Goal: Find contact information: Find contact information

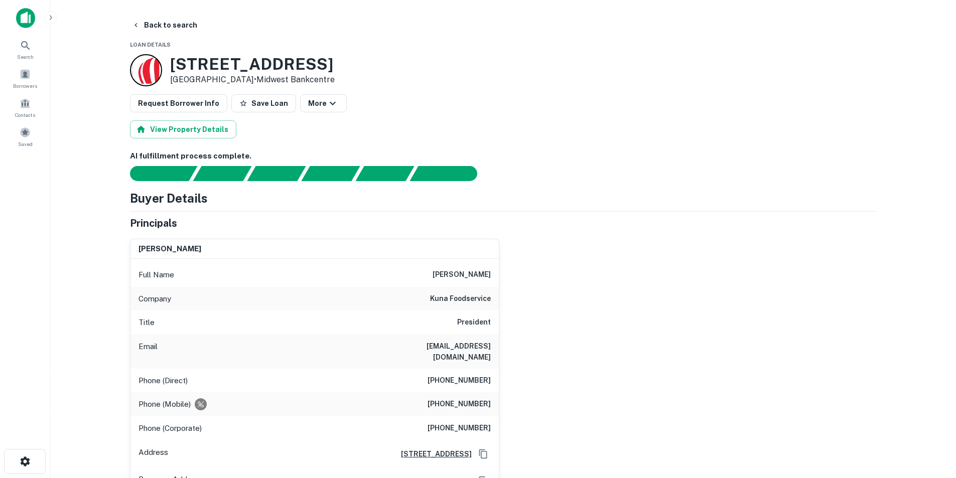
click at [542, 296] on div "[PERSON_NAME] Full Name [PERSON_NAME] Company kuna foodservice Title President …" at bounding box center [499, 363] width 755 height 265
click at [38, 46] on div "Search" at bounding box center [25, 48] width 44 height 24
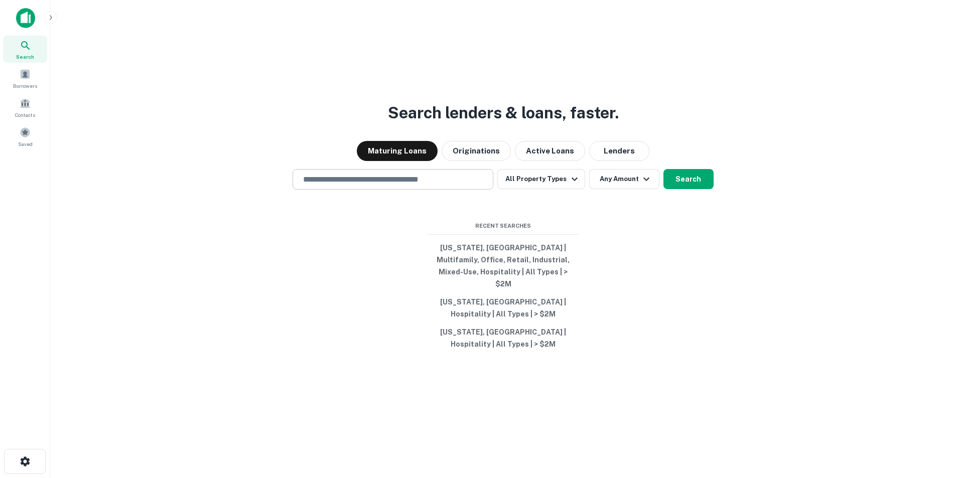
click at [419, 185] on input "text" at bounding box center [393, 180] width 192 height 12
paste input "**********"
type input "**********"
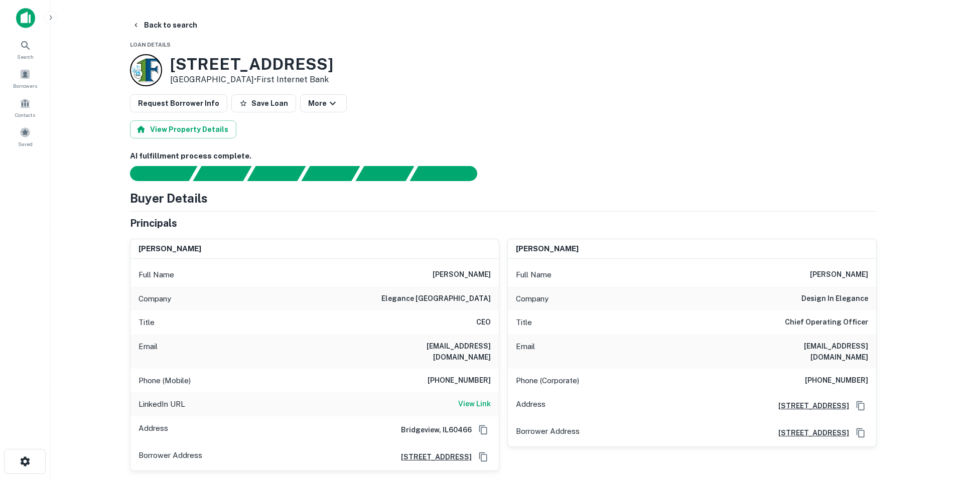
click at [482, 274] on h6 "jay nouri" at bounding box center [462, 275] width 58 height 12
copy h6 "jay nouri"
click at [833, 280] on h6 "tareq nouri" at bounding box center [839, 275] width 58 height 12
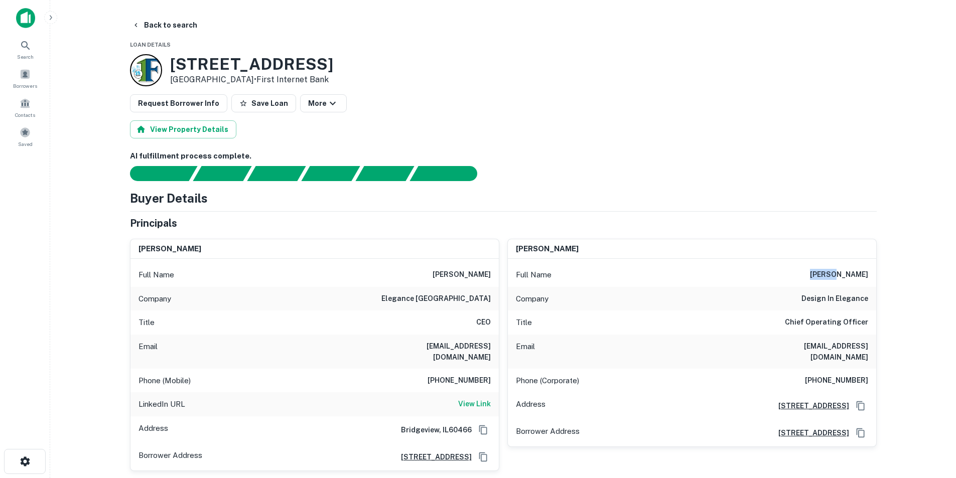
click at [833, 280] on h6 "tareq nouri" at bounding box center [839, 275] width 58 height 12
copy h6 "tareq nouri"
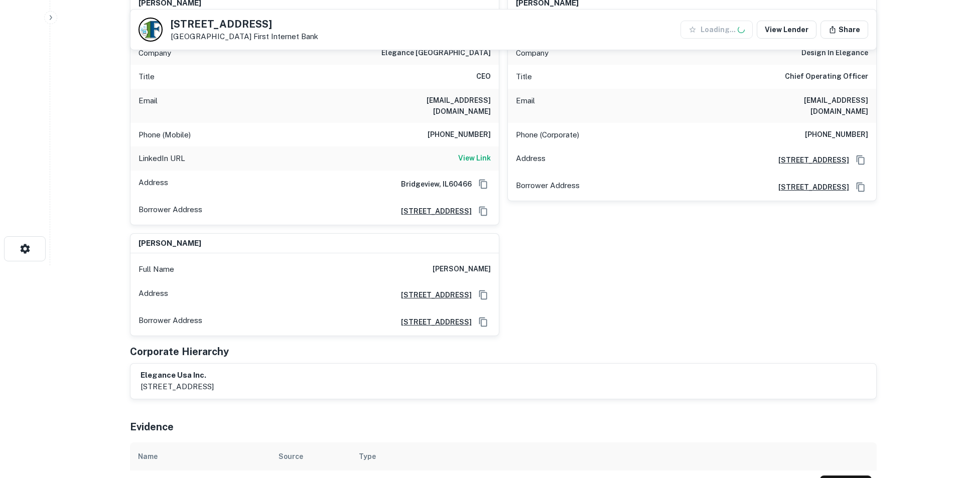
scroll to position [301, 0]
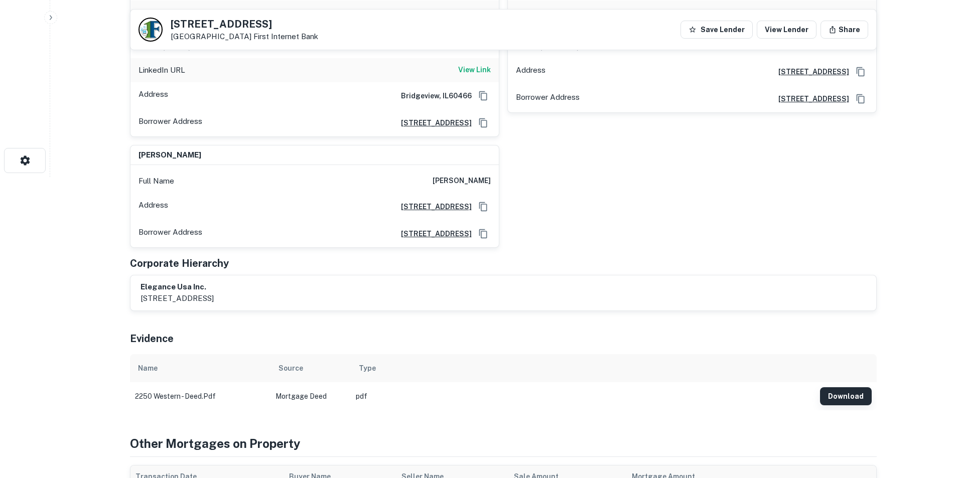
click at [859, 391] on button "Download" at bounding box center [846, 397] width 52 height 18
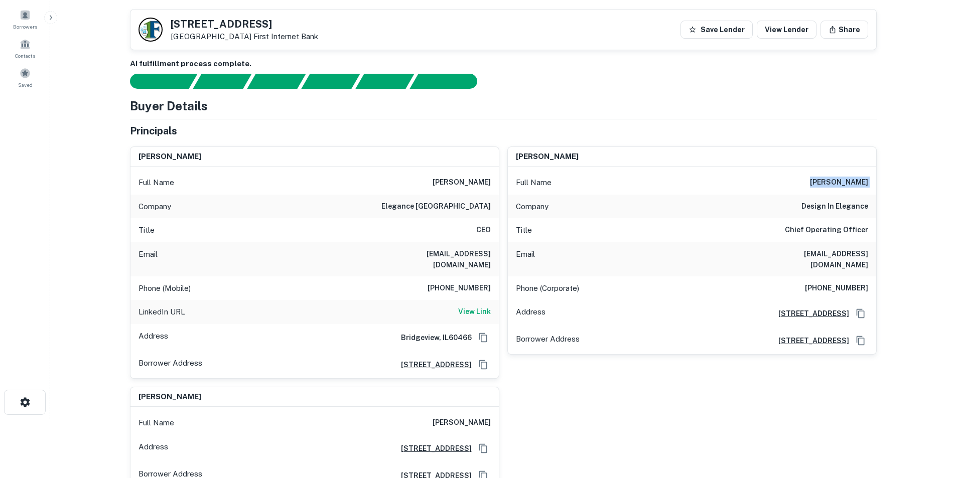
scroll to position [50, 0]
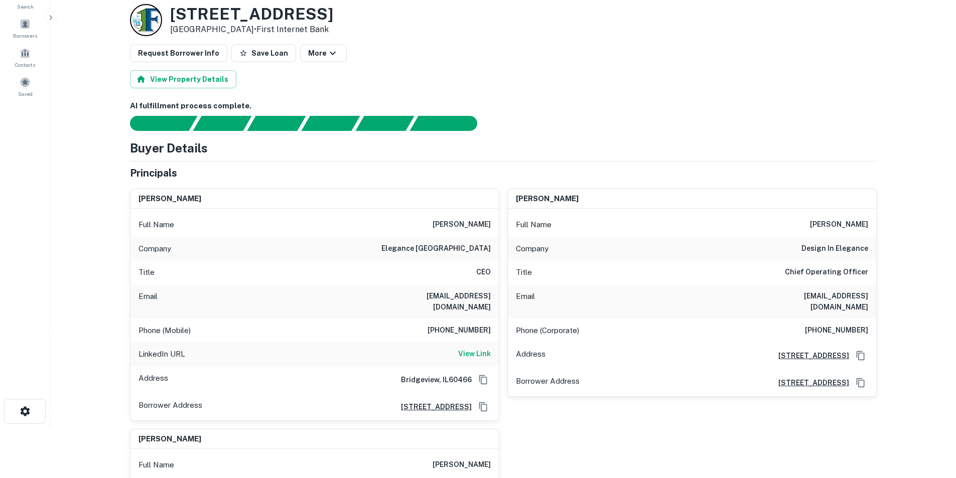
click at [477, 325] on h6 "708-307-0553" at bounding box center [459, 331] width 63 height 12
click at [472, 348] on h6 "View Link" at bounding box center [474, 353] width 33 height 11
click at [446, 297] on h6 "jnouri@elegancegel.com" at bounding box center [431, 302] width 121 height 22
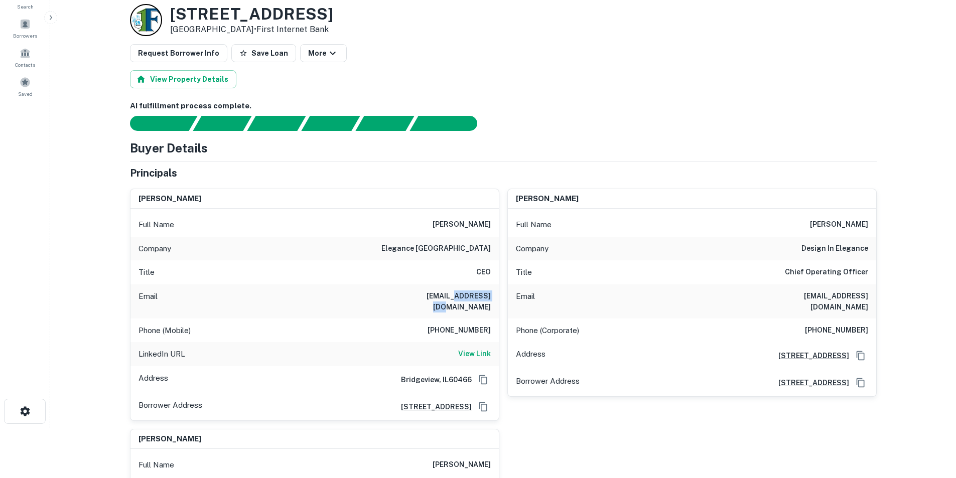
click at [446, 297] on h6 "jnouri@elegancegel.com" at bounding box center [431, 302] width 121 height 22
click at [464, 302] on h6 "jnouri@elegancegel.com" at bounding box center [431, 302] width 121 height 22
click at [457, 293] on h6 "jnouri@elegancegel.com" at bounding box center [431, 302] width 121 height 22
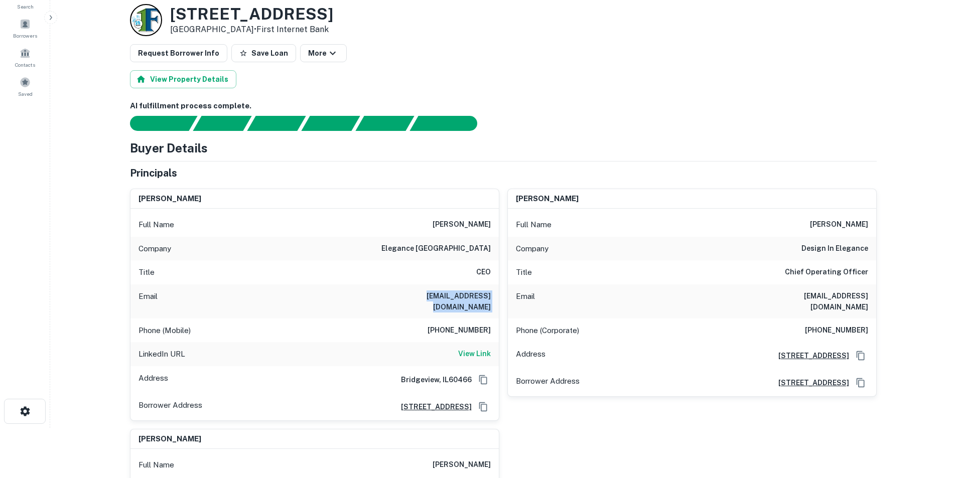
copy h6 "jnouri@elegancegel.com"
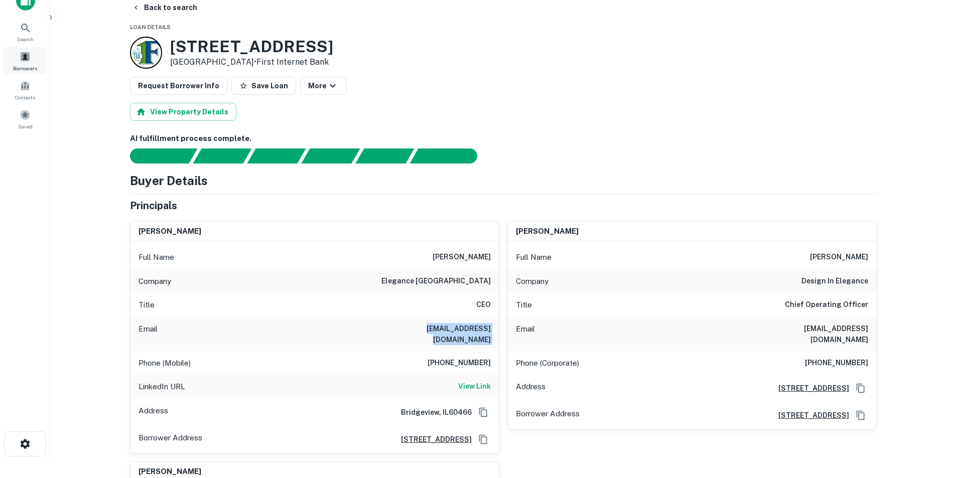
scroll to position [0, 0]
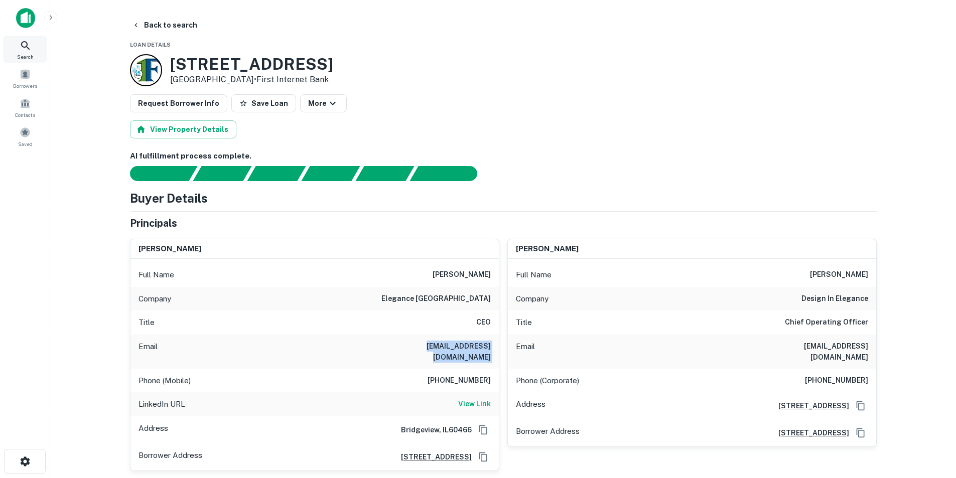
click at [32, 55] on span "Search" at bounding box center [25, 57] width 17 height 8
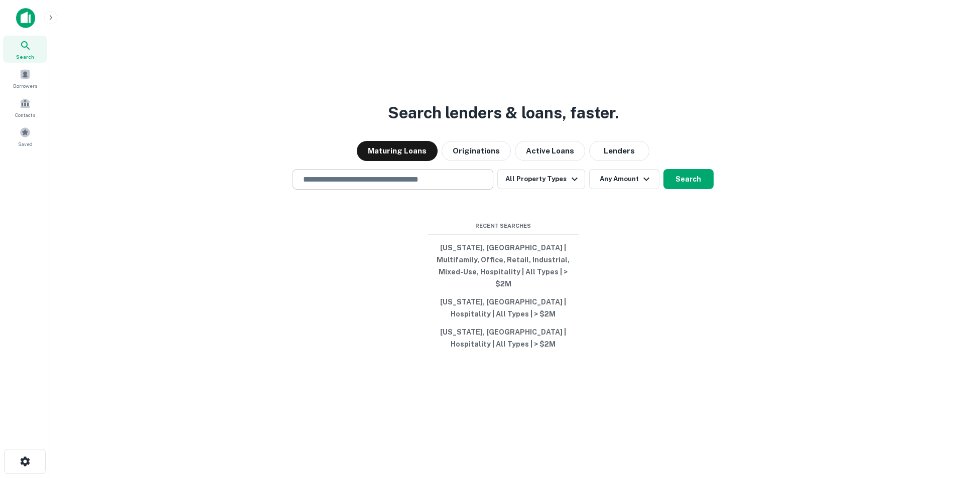
click at [431, 178] on div "​" at bounding box center [393, 179] width 201 height 21
paste input "**********"
type input "**********"
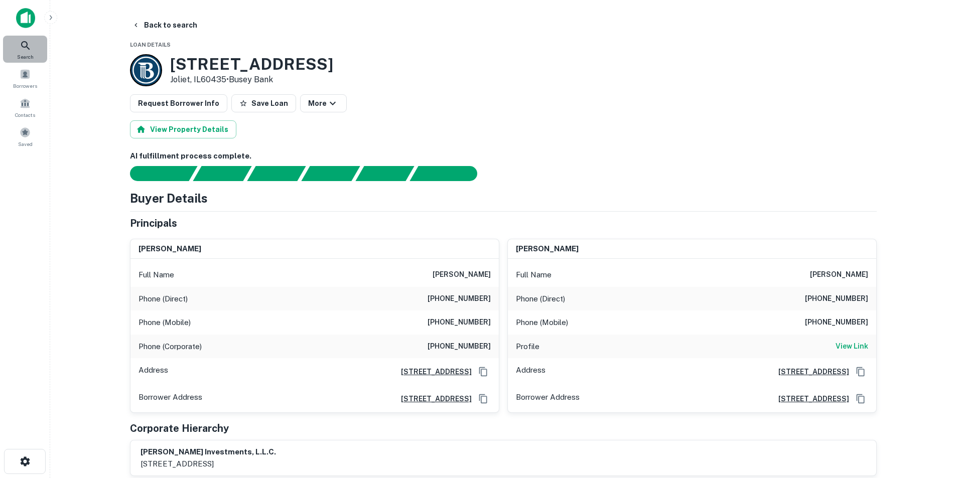
click at [20, 43] on icon at bounding box center [26, 46] width 12 height 12
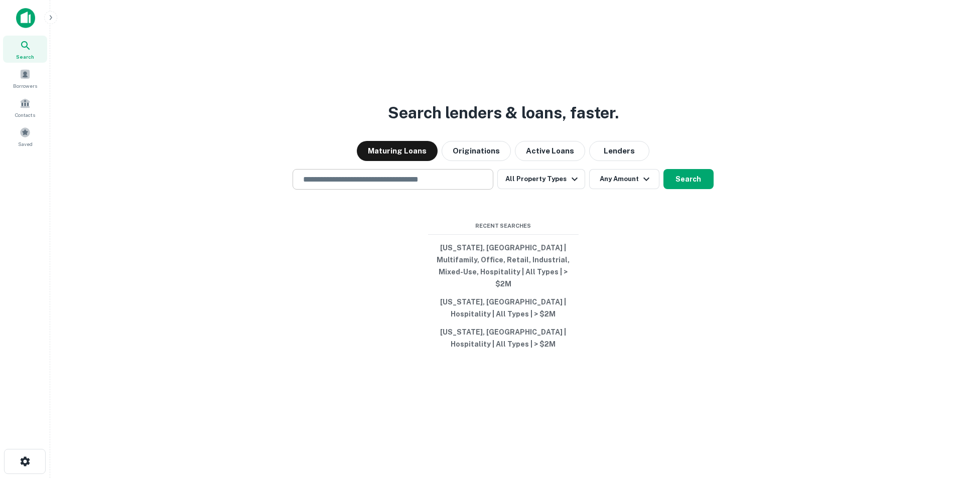
click at [416, 190] on div "​" at bounding box center [393, 179] width 201 height 21
paste input "**********"
type input "**********"
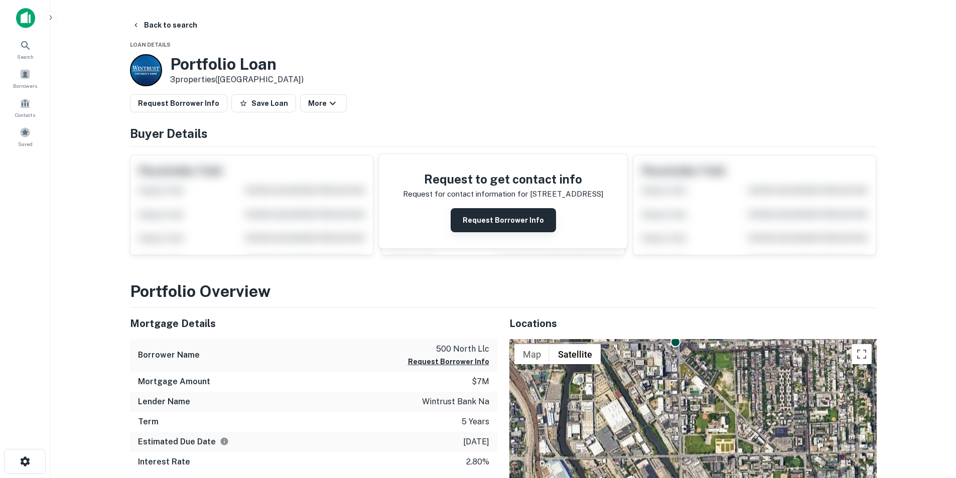
click at [504, 227] on button "Request Borrower Info" at bounding box center [503, 220] width 105 height 24
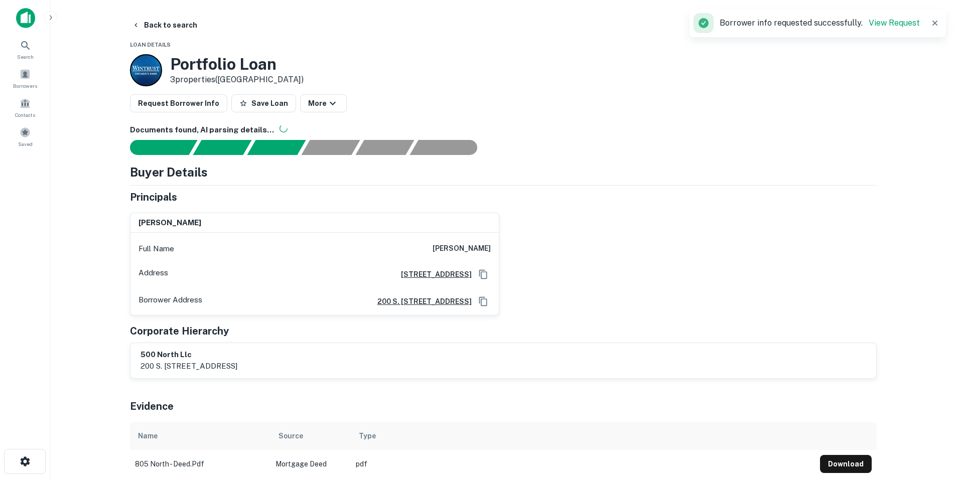
click at [489, 245] on h6 "moises cosio" at bounding box center [462, 249] width 58 height 12
copy h6 "moises cosio"
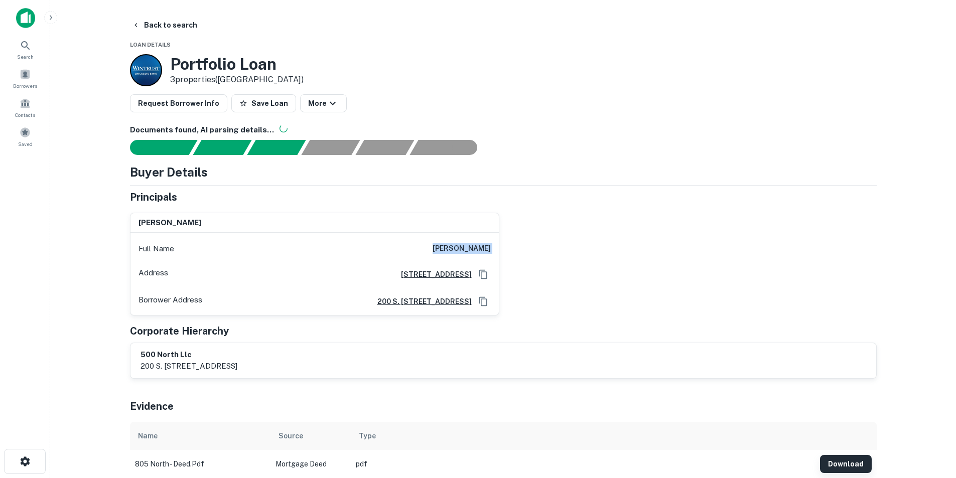
click at [852, 457] on button "Download" at bounding box center [846, 464] width 52 height 18
copy h6 "moises cosio"
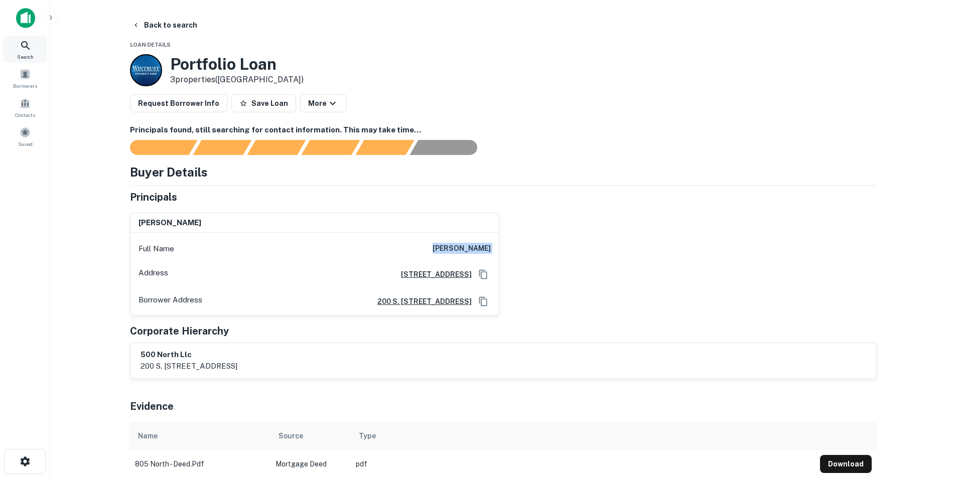
click at [29, 18] on img at bounding box center [25, 18] width 19 height 20
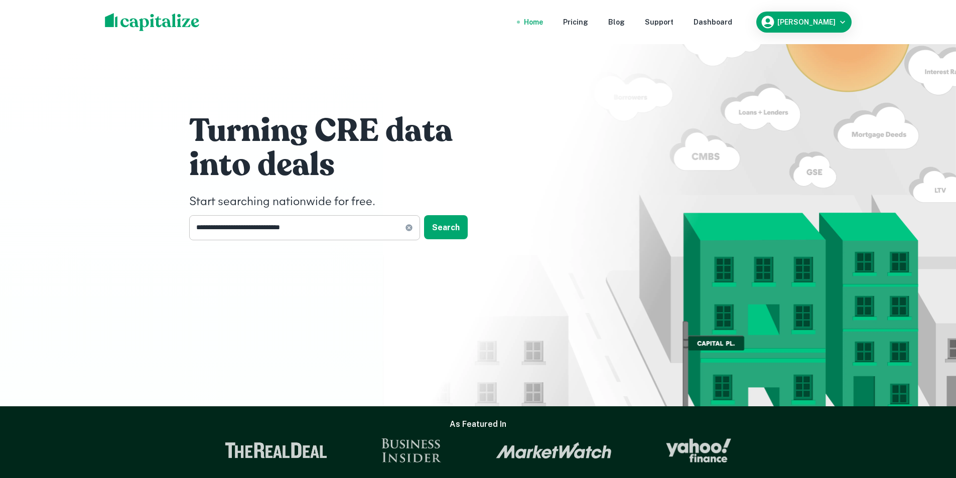
click at [408, 228] on icon at bounding box center [409, 228] width 8 height 8
drag, startPoint x: 408, startPoint y: 228, endPoint x: 352, endPoint y: 223, distance: 56.0
click at [355, 223] on input "text" at bounding box center [301, 227] width 224 height 25
paste input "**********"
type input "**********"
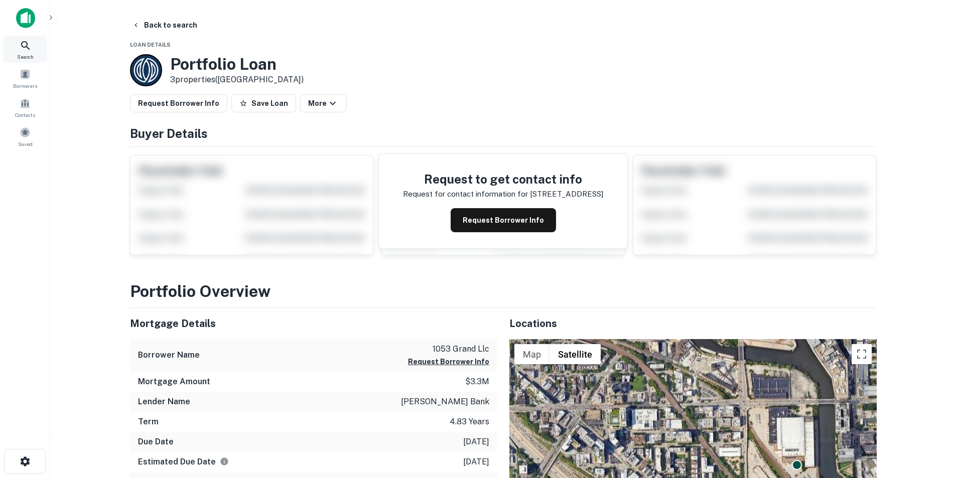
click at [22, 51] on icon at bounding box center [26, 46] width 12 height 12
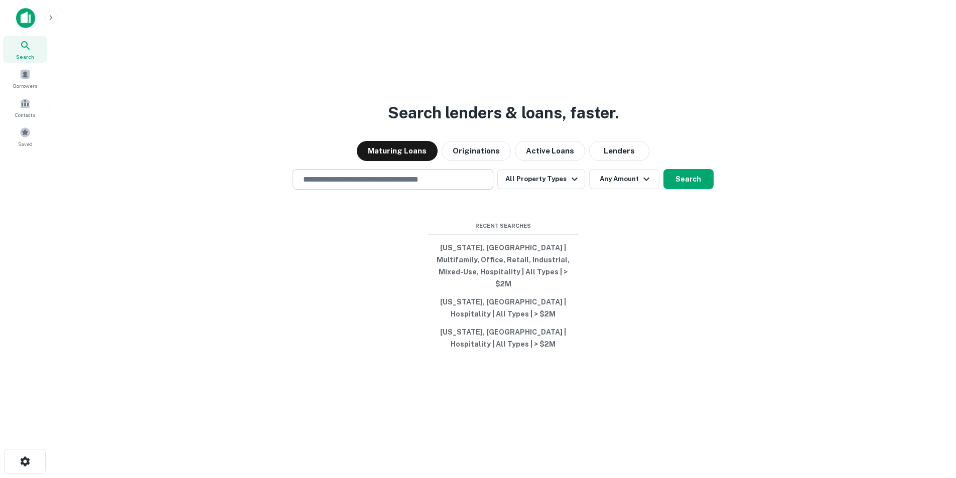
click at [380, 178] on div "​" at bounding box center [393, 179] width 201 height 21
paste input "**********"
type input "**********"
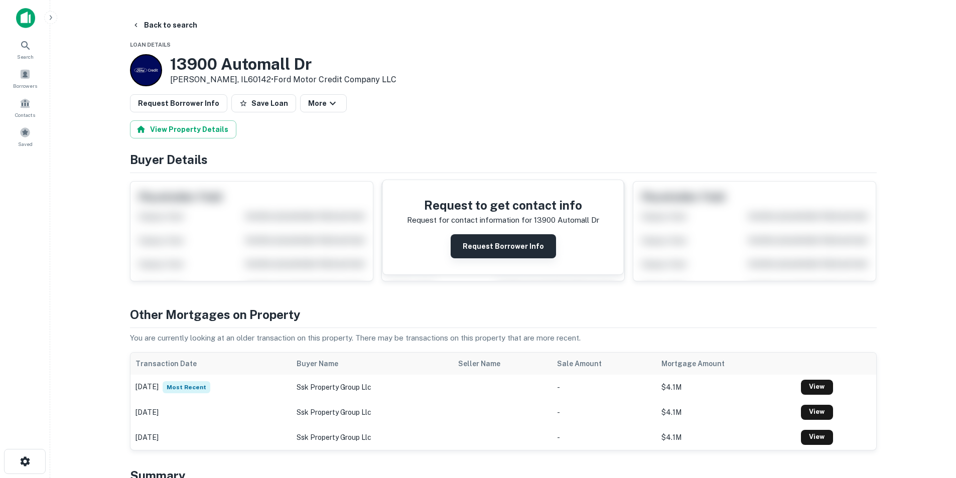
click at [502, 242] on button "Request Borrower Info" at bounding box center [503, 246] width 105 height 24
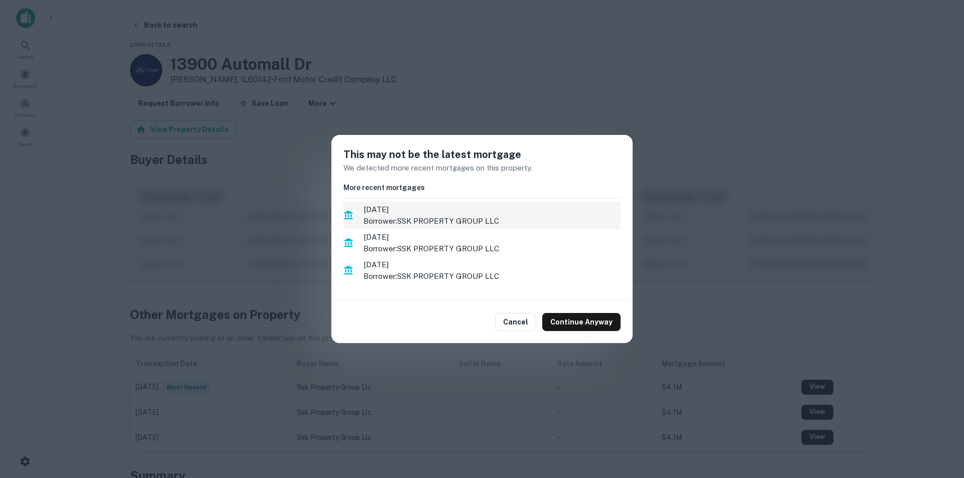
click at [435, 217] on p "Borrower: SSK PROPERTY GROUP LLC" at bounding box center [492, 221] width 257 height 12
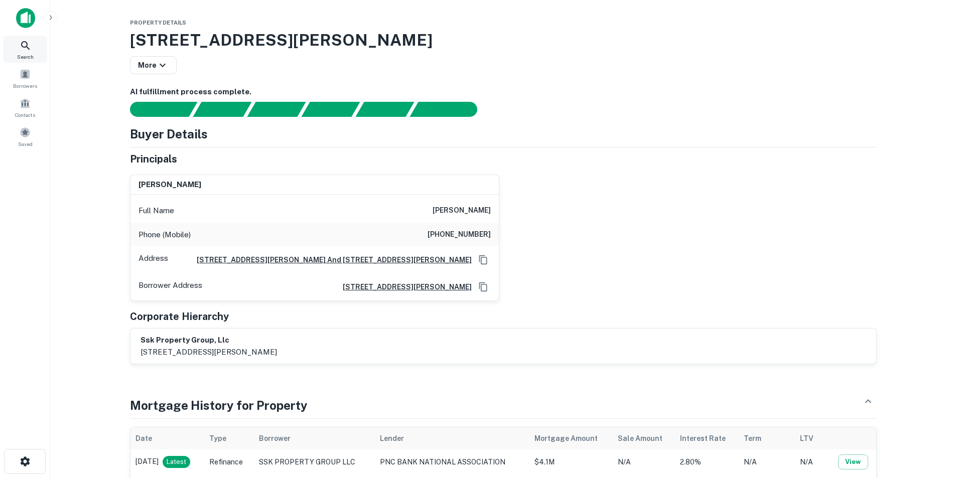
click at [24, 53] on span "Search" at bounding box center [25, 57] width 17 height 8
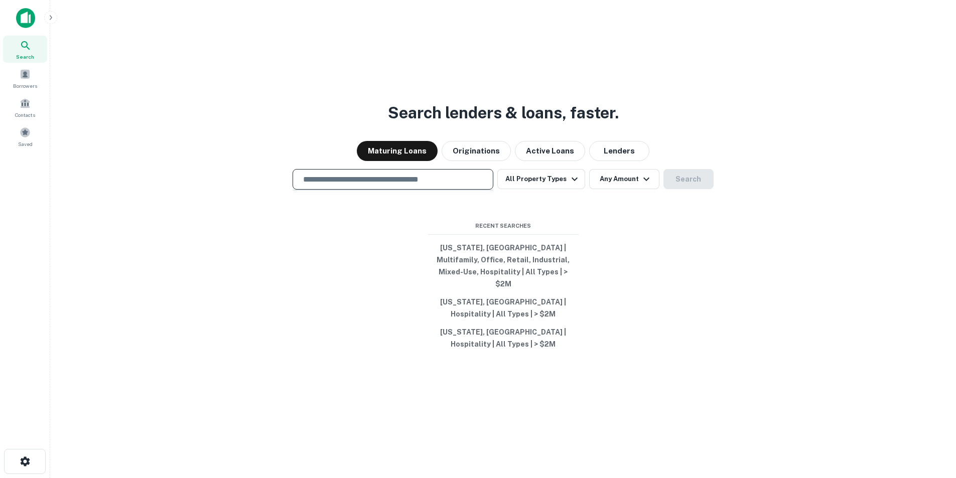
click at [409, 185] on input "text" at bounding box center [393, 180] width 192 height 12
paste input "**********"
type input "**********"
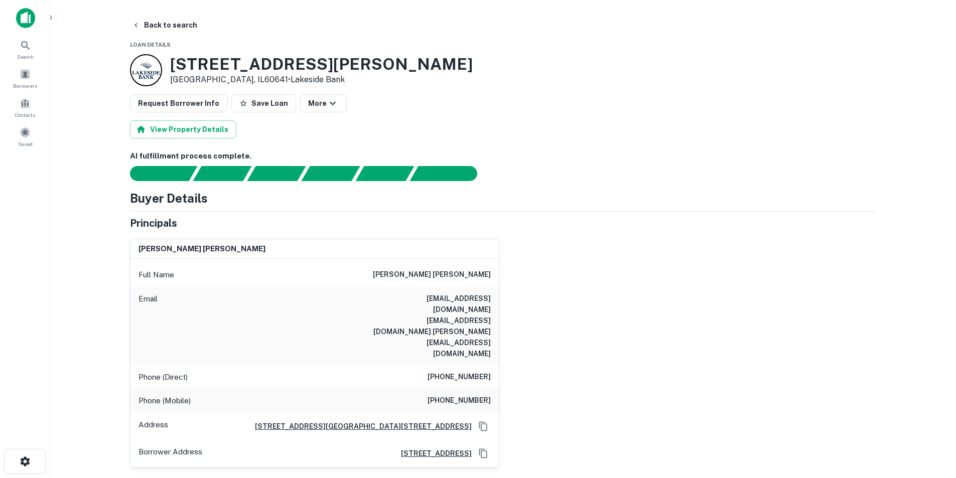
click at [469, 278] on h6 "[PERSON_NAME] [PERSON_NAME]" at bounding box center [432, 275] width 118 height 12
copy h6 "[PERSON_NAME] [PERSON_NAME]"
click at [32, 51] on div "Search" at bounding box center [25, 49] width 44 height 27
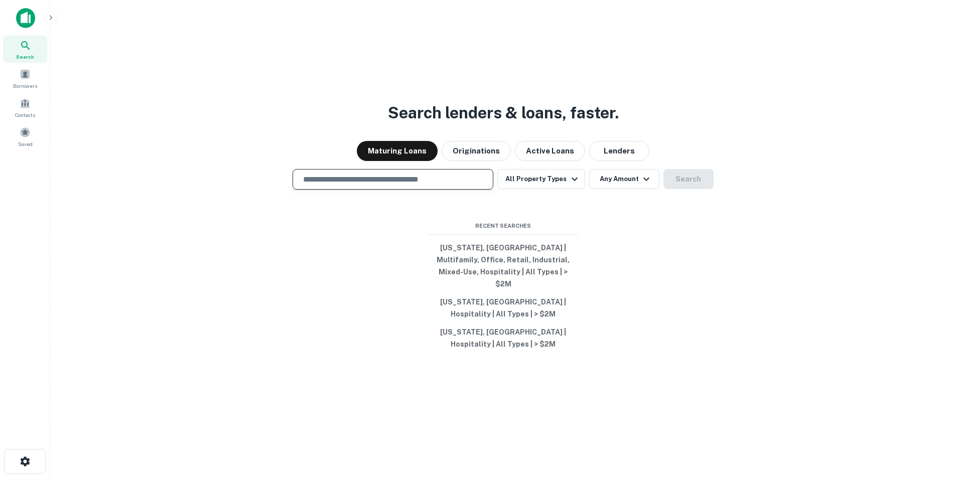
click at [395, 180] on input "text" at bounding box center [393, 180] width 192 height 12
type input "**********"
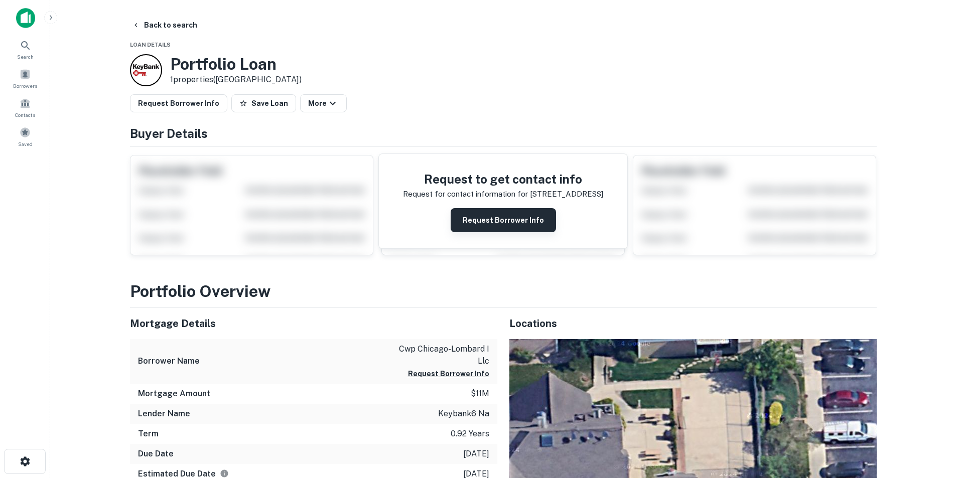
click at [520, 212] on button "Request Borrower Info" at bounding box center [503, 220] width 105 height 24
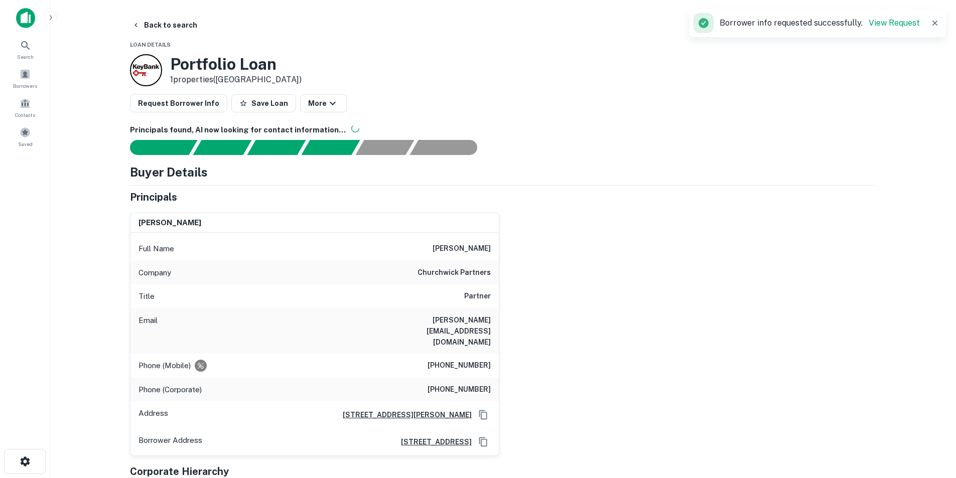
click at [454, 327] on div "Email jaime@churchwickpartners.com" at bounding box center [315, 331] width 369 height 45
click at [452, 321] on h6 "jaime@churchwickpartners.com" at bounding box center [431, 331] width 121 height 33
copy h6 "jaime@churchwickpartners.com"
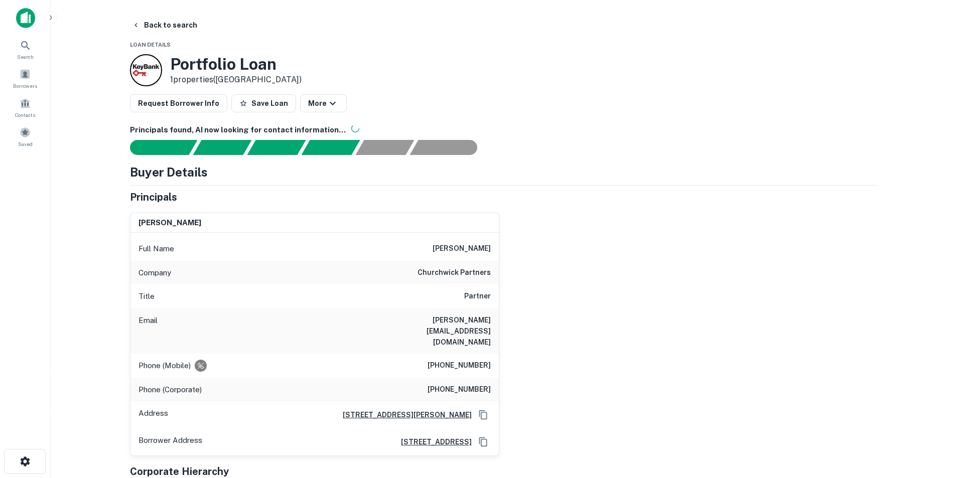
click at [475, 249] on h6 "jaime gitler" at bounding box center [462, 249] width 58 height 12
copy h6 "jaime gitler"
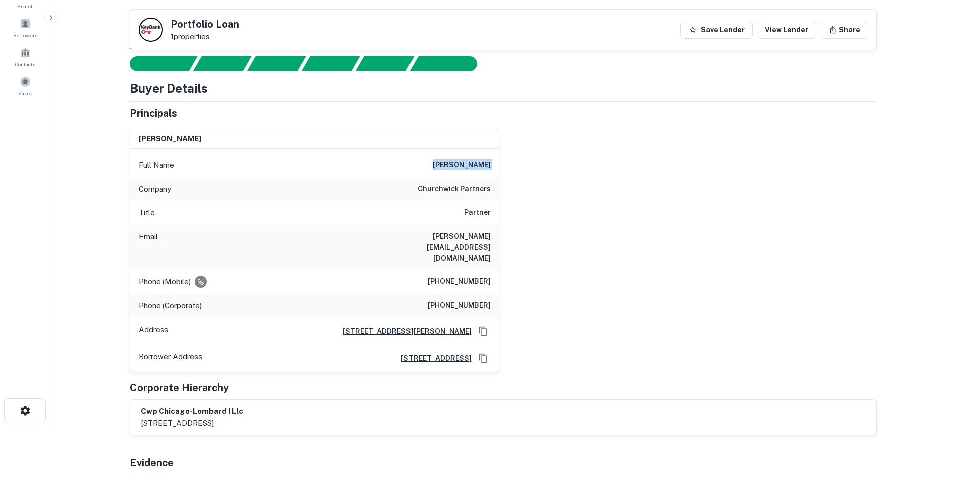
scroll to position [50, 0]
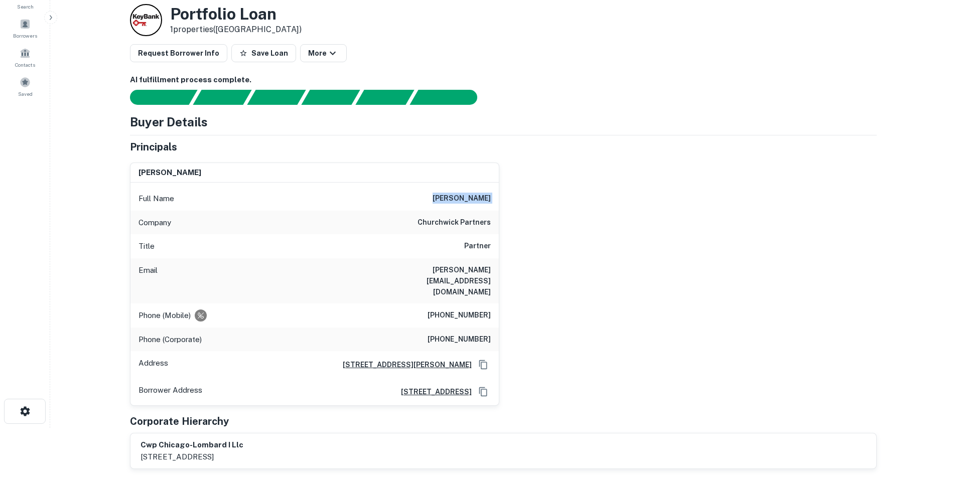
click at [466, 202] on h6 "jaime gitler" at bounding box center [462, 199] width 58 height 12
click at [467, 202] on h6 "jaime gitler" at bounding box center [462, 199] width 58 height 12
click at [476, 273] on h6 "jaime@churchwickpartners.com" at bounding box center [431, 281] width 121 height 33
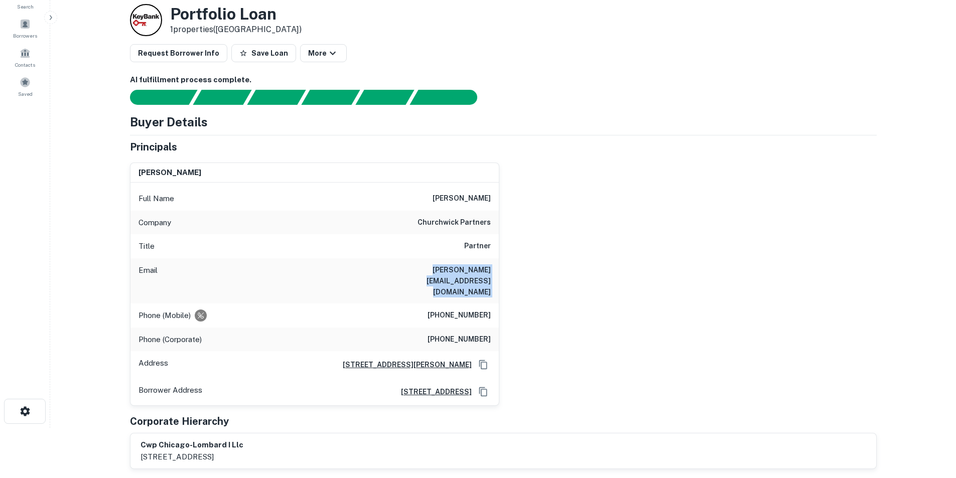
copy h6 "jaime@churchwickpartners.com"
click at [476, 273] on h6 "jaime@churchwickpartners.com" at bounding box center [431, 281] width 121 height 33
click at [480, 310] on h6 "(201) 835-5224" at bounding box center [459, 316] width 63 height 12
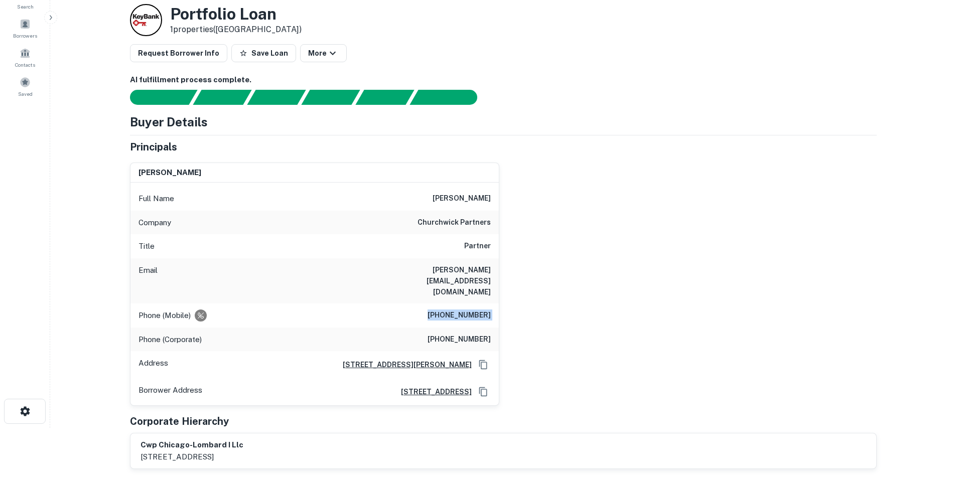
copy h6 "(201) 835-5224"
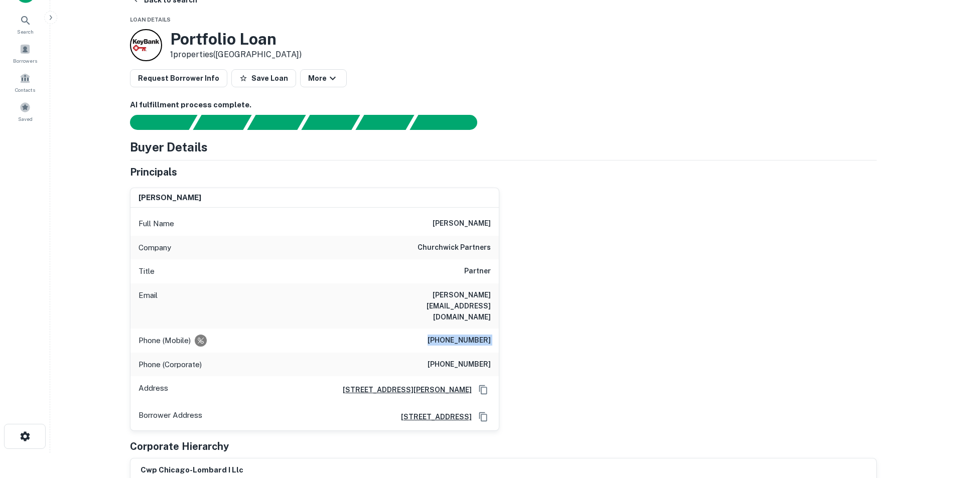
scroll to position [0, 0]
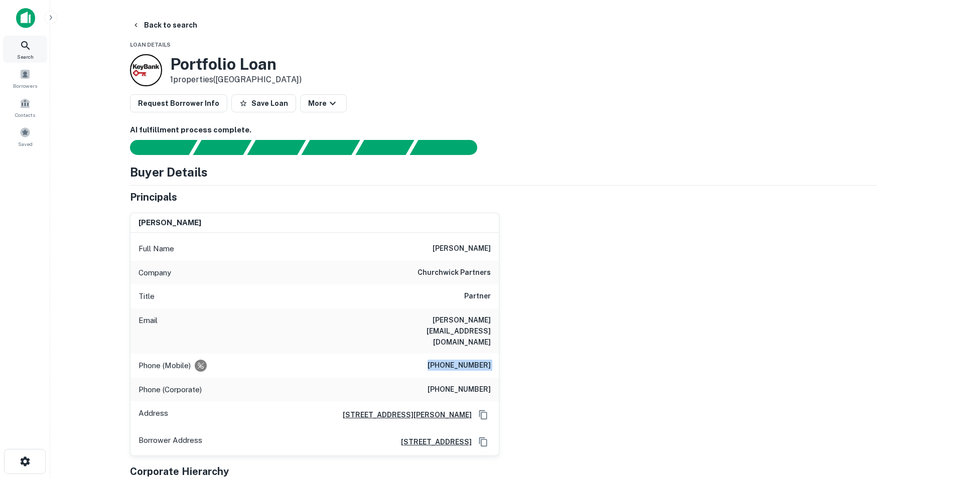
click at [28, 53] on span "Search" at bounding box center [25, 57] width 17 height 8
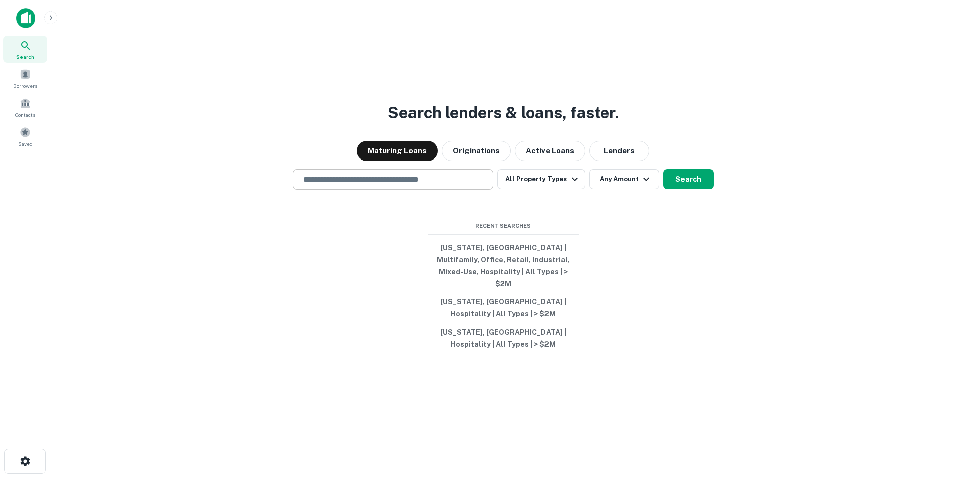
click at [405, 185] on input "text" at bounding box center [393, 180] width 192 height 12
paste input "**********"
type input "**********"
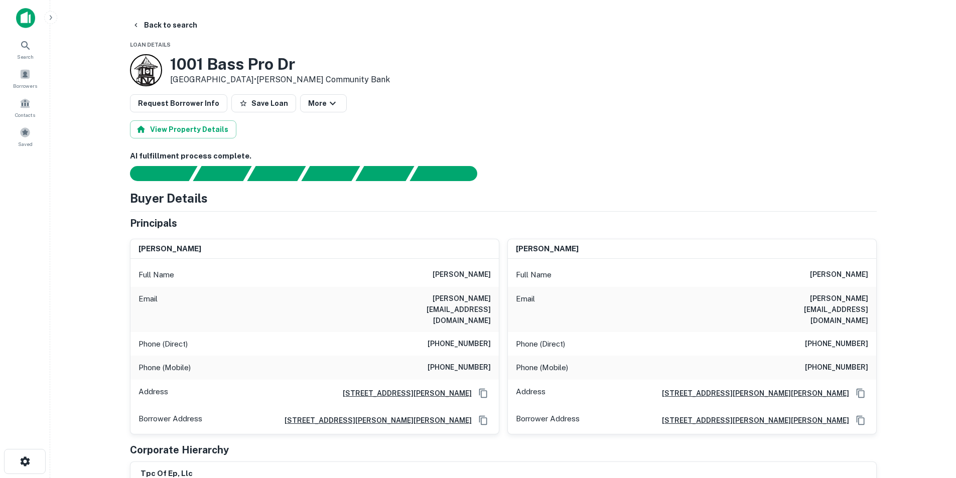
click at [447, 277] on h6 "[PERSON_NAME]" at bounding box center [462, 275] width 58 height 12
copy h6 "[PERSON_NAME]"
click at [458, 296] on h6 "[PERSON_NAME][EMAIL_ADDRESS][DOMAIN_NAME]" at bounding box center [431, 309] width 121 height 33
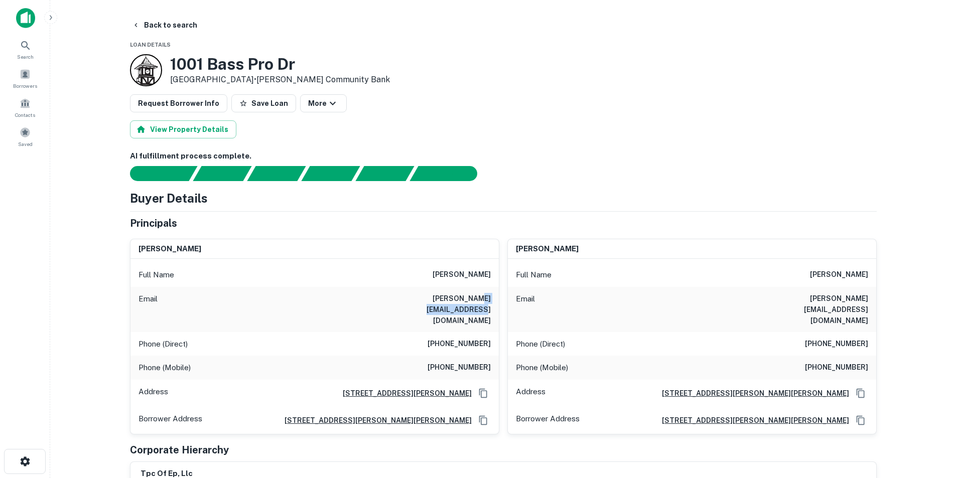
click at [458, 296] on h6 "[PERSON_NAME][EMAIL_ADDRESS][DOMAIN_NAME]" at bounding box center [431, 309] width 121 height 33
copy h6 "[PERSON_NAME][EMAIL_ADDRESS][DOMAIN_NAME]"
click at [549, 138] on div "View Property Details" at bounding box center [503, 130] width 747 height 18
click at [497, 280] on div "Full Name douglas g cekander" at bounding box center [315, 275] width 369 height 24
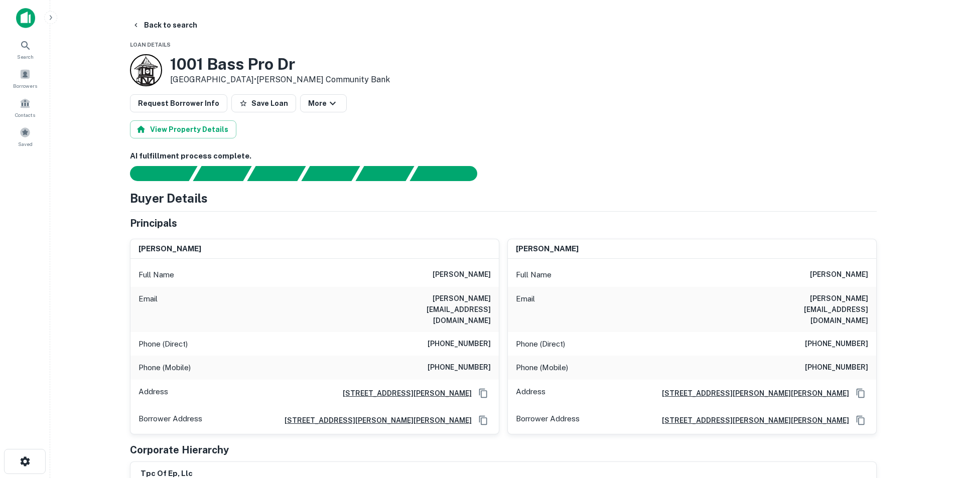
click at [492, 278] on div "Full Name douglas g cekander" at bounding box center [315, 275] width 369 height 24
copy h6 "douglas g cekander"
click at [831, 277] on h6 "jason e payne" at bounding box center [839, 275] width 58 height 12
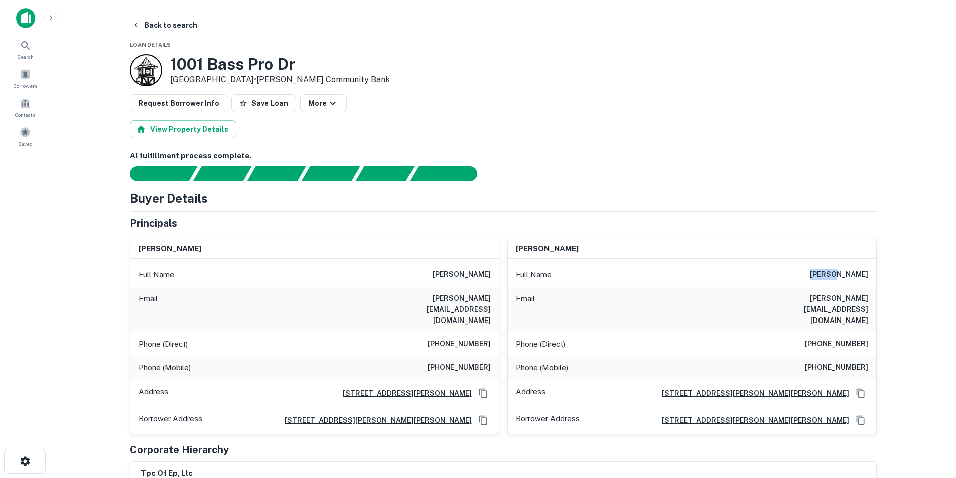
click at [831, 277] on h6 "jason e payne" at bounding box center [839, 275] width 58 height 12
copy h6 "jason e payne"
click at [825, 308] on div "Email a.rassi@gmail.com" at bounding box center [692, 309] width 369 height 45
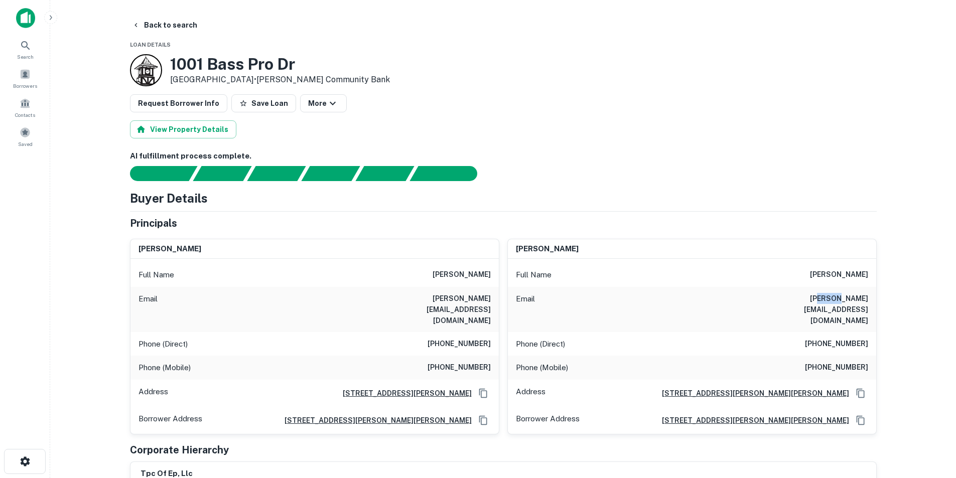
click at [825, 308] on div "Email a.rassi@gmail.com" at bounding box center [692, 309] width 369 height 45
click at [825, 304] on h6 "a.rassi@gmail.com" at bounding box center [808, 309] width 121 height 33
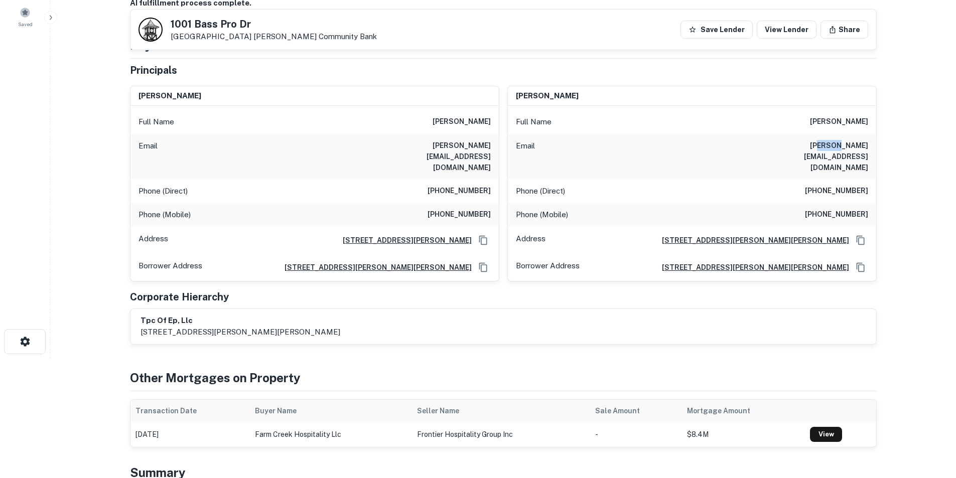
scroll to position [100, 0]
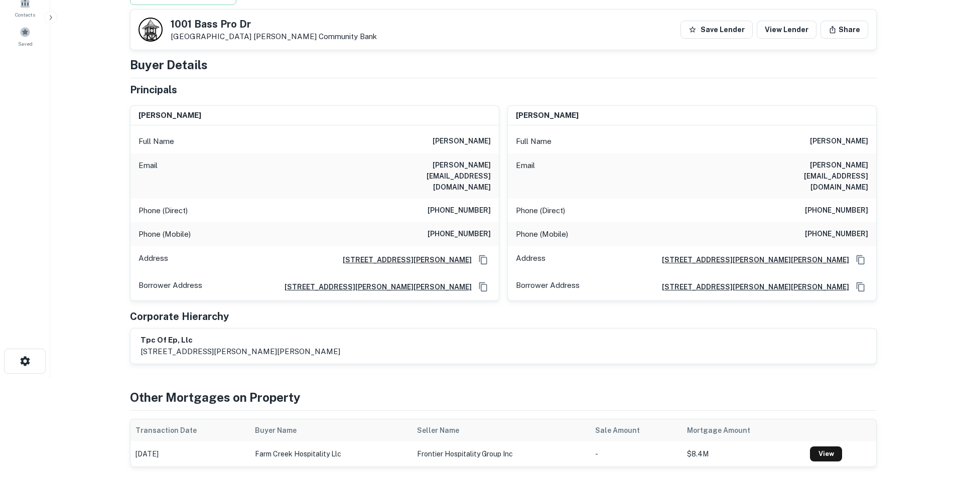
click at [443, 166] on h6 "d.cekander@buffalowildwings.com" at bounding box center [431, 176] width 121 height 33
copy h6 "d.cekander@buffalowildwings.com"
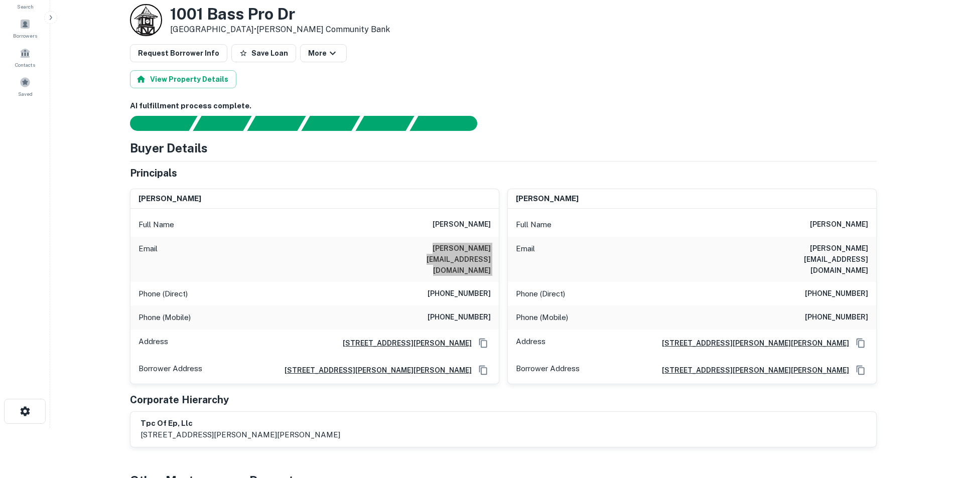
scroll to position [0, 0]
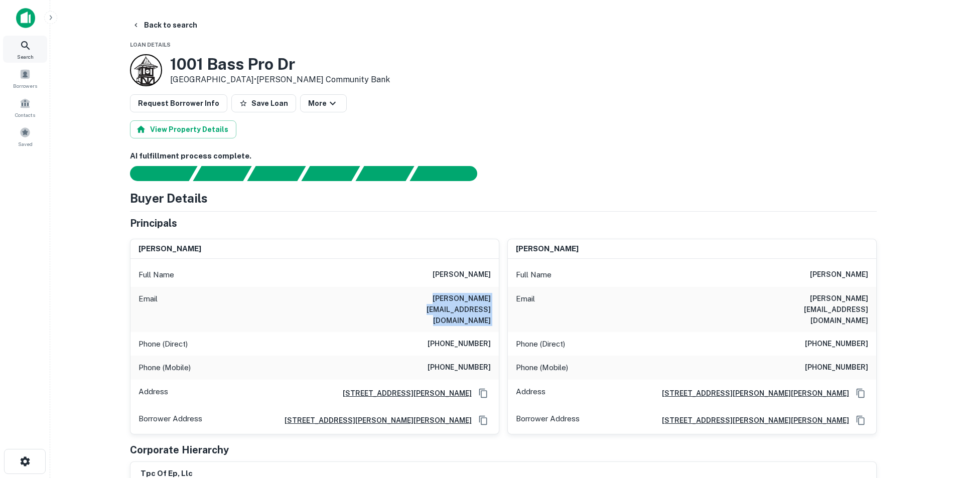
click at [23, 47] on icon at bounding box center [26, 46] width 12 height 12
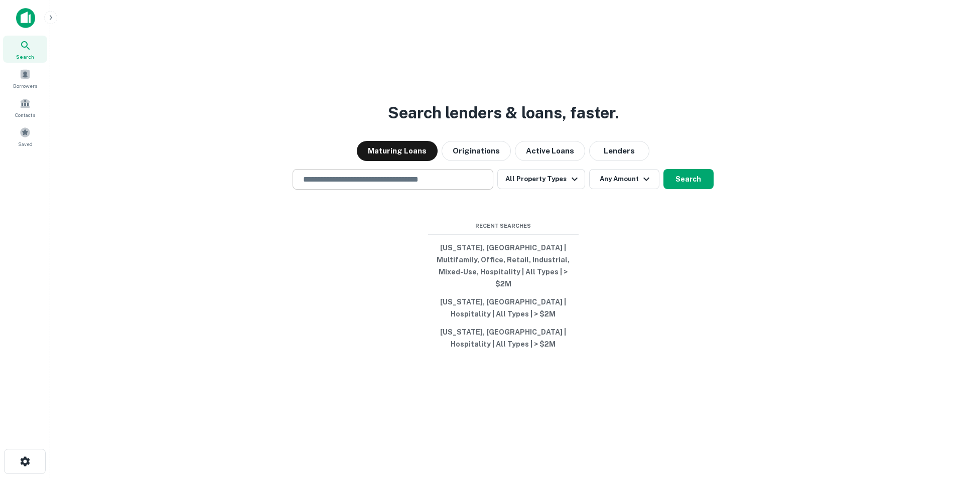
click at [410, 177] on div "​" at bounding box center [393, 179] width 201 height 21
paste input "**********"
type input "**********"
